Goal: Information Seeking & Learning: Learn about a topic

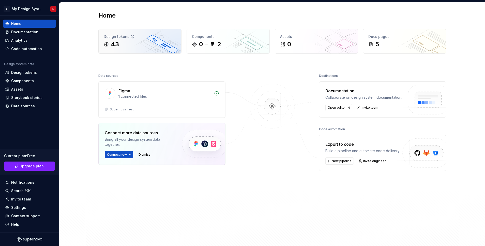
click at [150, 46] on div "43" at bounding box center [140, 44] width 72 height 8
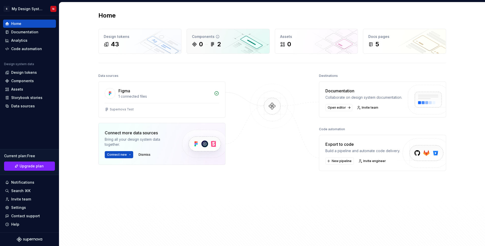
click at [241, 45] on div "0 2" at bounding box center [228, 44] width 72 height 8
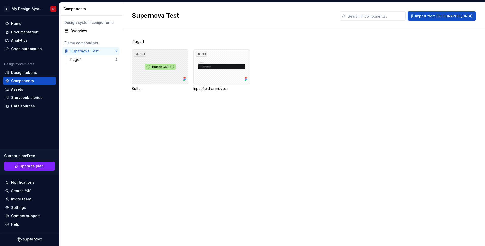
click at [161, 68] on div "191" at bounding box center [160, 66] width 56 height 35
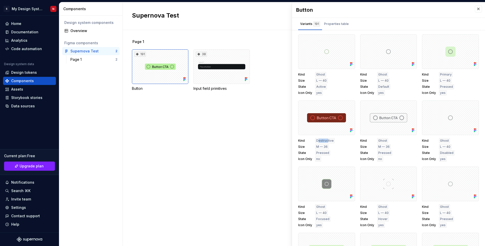
drag, startPoint x: 318, startPoint y: 141, endPoint x: 328, endPoint y: 140, distance: 9.7
click at [328, 140] on span "Destructive" at bounding box center [325, 140] width 18 height 4
drag, startPoint x: 319, startPoint y: 145, endPoint x: 326, endPoint y: 146, distance: 7.2
click at [326, 146] on span "M — 36" at bounding box center [321, 147] width 11 height 4
drag, startPoint x: 319, startPoint y: 151, endPoint x: 325, endPoint y: 152, distance: 5.8
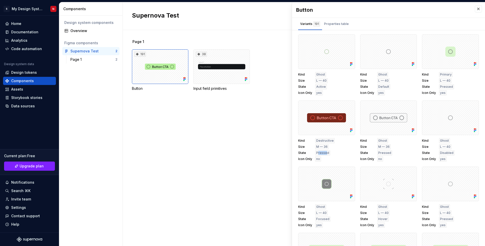
click at [325, 151] on span "Pressed" at bounding box center [322, 153] width 13 height 4
drag, startPoint x: 315, startPoint y: 159, endPoint x: 324, endPoint y: 158, distance: 9.1
click at [324, 158] on div "Kind Destructive Size M — 36 State Pressed Icon Only no" at bounding box center [326, 149] width 57 height 23
click at [349, 107] on button "button" at bounding box center [349, 106] width 7 height 7
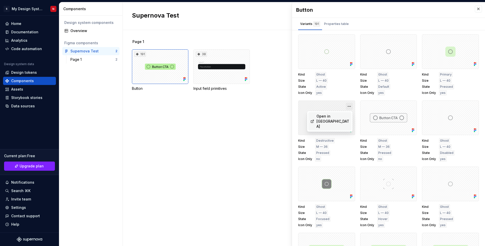
click at [348, 105] on button "button" at bounding box center [349, 106] width 7 height 7
click at [204, 107] on div "Page 1 191 Button 38 Input field primitives" at bounding box center [308, 138] width 353 height 216
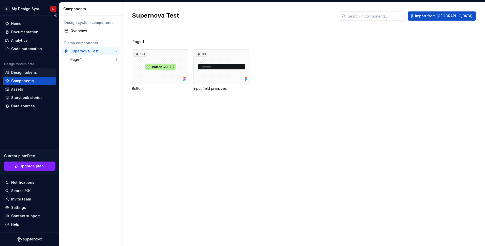
click at [25, 75] on div "Design tokens" at bounding box center [29, 72] width 53 height 8
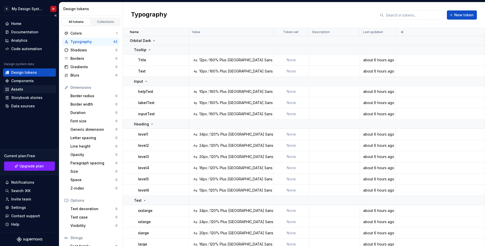
click at [29, 86] on div "Assets" at bounding box center [29, 89] width 53 height 8
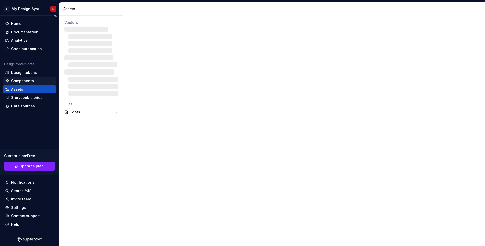
click at [29, 81] on div "Components" at bounding box center [22, 80] width 23 height 5
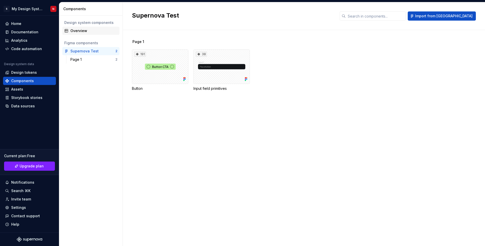
click at [90, 30] on div "Overview" at bounding box center [93, 30] width 47 height 5
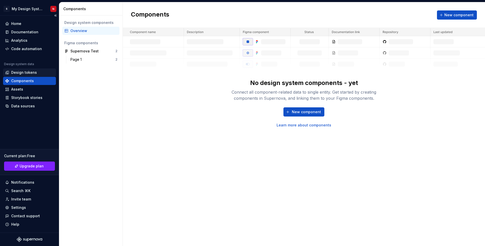
click at [27, 72] on div "Design tokens" at bounding box center [24, 72] width 26 height 5
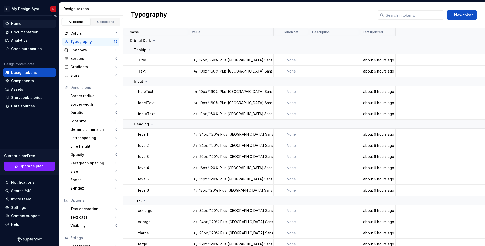
click at [21, 23] on div "Home" at bounding box center [16, 23] width 10 height 5
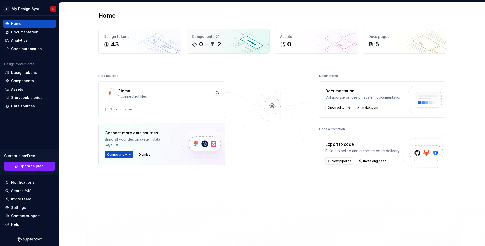
click at [217, 46] on div "2" at bounding box center [215, 44] width 11 height 8
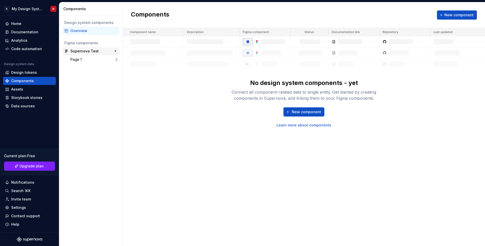
click at [91, 51] on div "Supernova Test" at bounding box center [84, 51] width 28 height 5
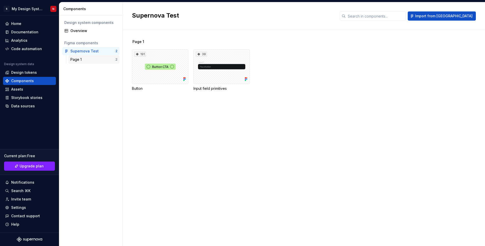
click at [87, 60] on div "Page 1" at bounding box center [92, 59] width 45 height 5
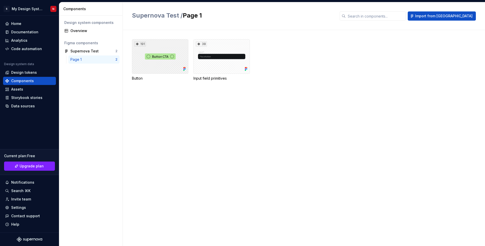
click at [160, 57] on div "191" at bounding box center [160, 56] width 56 height 35
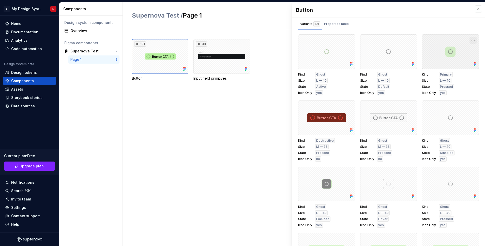
click at [471, 41] on button "button" at bounding box center [472, 40] width 7 height 7
click at [336, 24] on div "Properties table" at bounding box center [336, 23] width 25 height 5
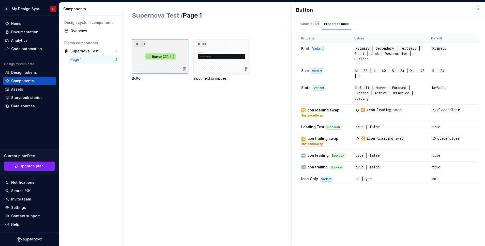
click at [167, 58] on div "191" at bounding box center [160, 56] width 56 height 35
click at [306, 24] on div "Variants 191" at bounding box center [310, 23] width 20 height 5
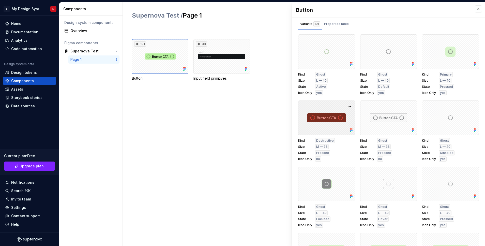
click at [324, 120] on div at bounding box center [326, 117] width 57 height 35
click at [348, 103] on button "button" at bounding box center [349, 106] width 7 height 7
click at [333, 115] on div "Open in [GEOGRAPHIC_DATA]" at bounding box center [332, 121] width 33 height 15
click at [23, 10] on html "S My Design System N Home Documentation Analytics Code automation Design system…" at bounding box center [242, 123] width 485 height 246
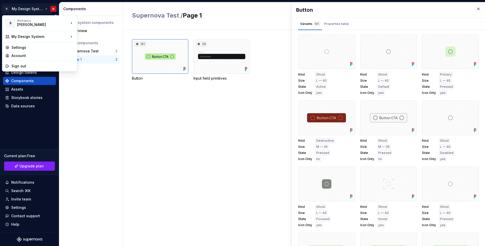
click at [23, 10] on html "S My Design System N Home Documentation Analytics Code automation Design system…" at bounding box center [242, 123] width 485 height 246
